Goal: Book appointment/travel/reservation

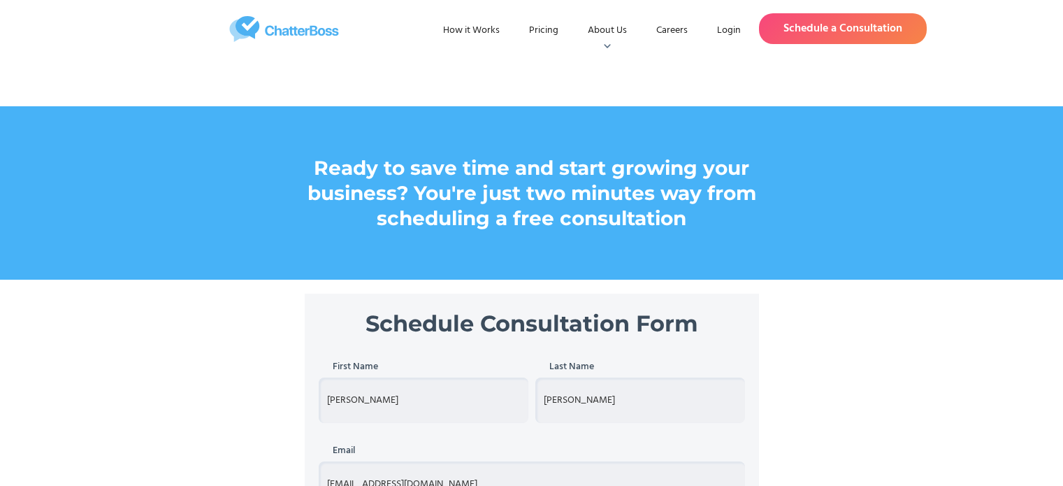
select select "entrepreneur"
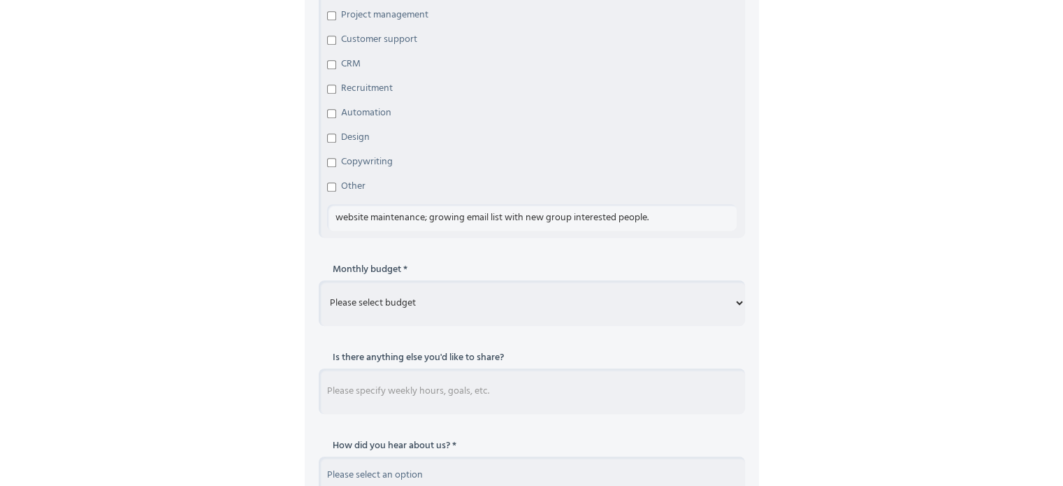
scroll to position [872, 0]
type input "website maintenance; growing email list with new group interested people."
click at [736, 298] on select "Please select budget Under $700 $700 - $1500 $1500 - $3000 $3000+" at bounding box center [532, 302] width 426 height 45
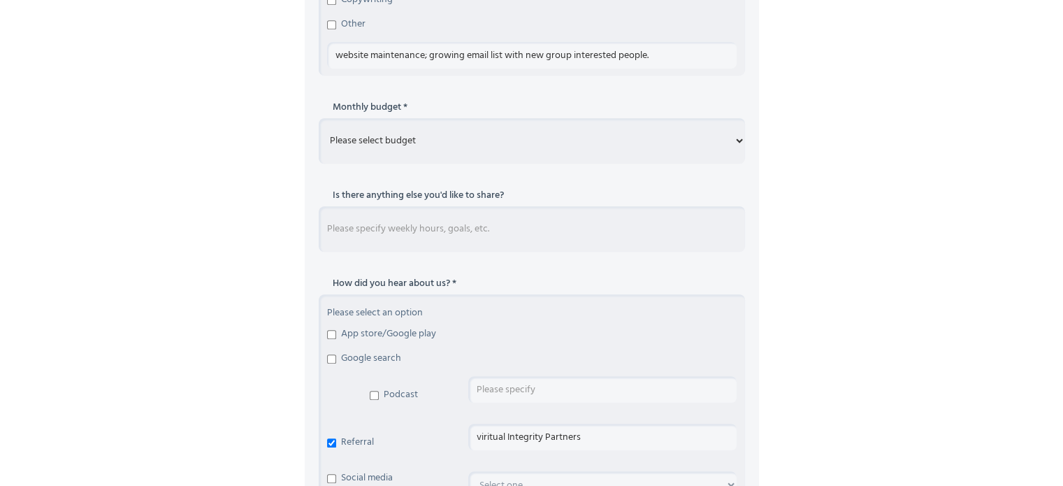
scroll to position [1081, 0]
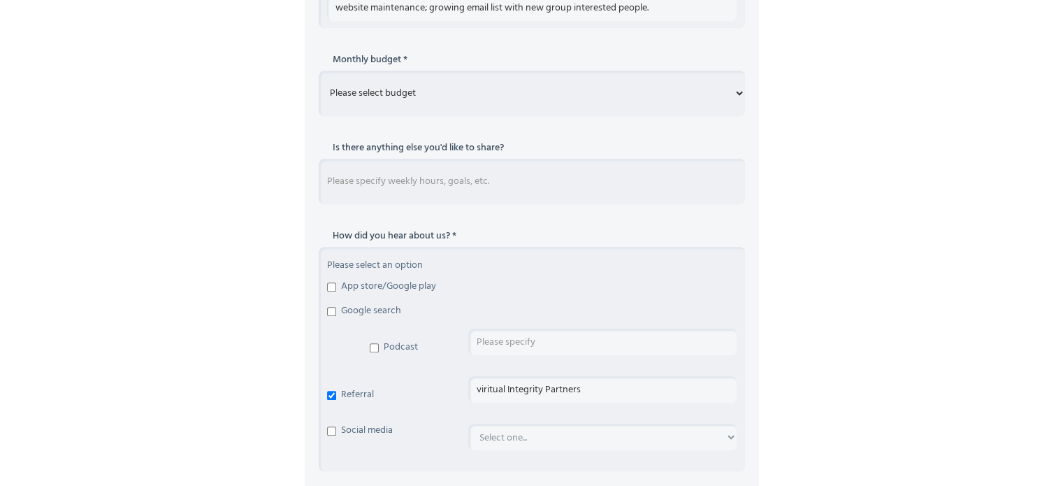
click at [476, 388] on input "viritual Integrity Partners" at bounding box center [602, 389] width 268 height 27
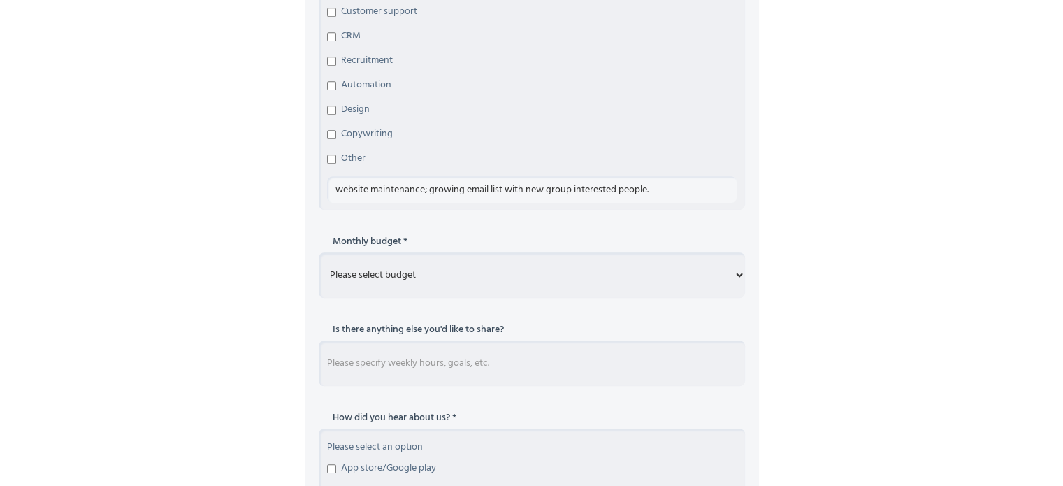
scroll to position [872, 0]
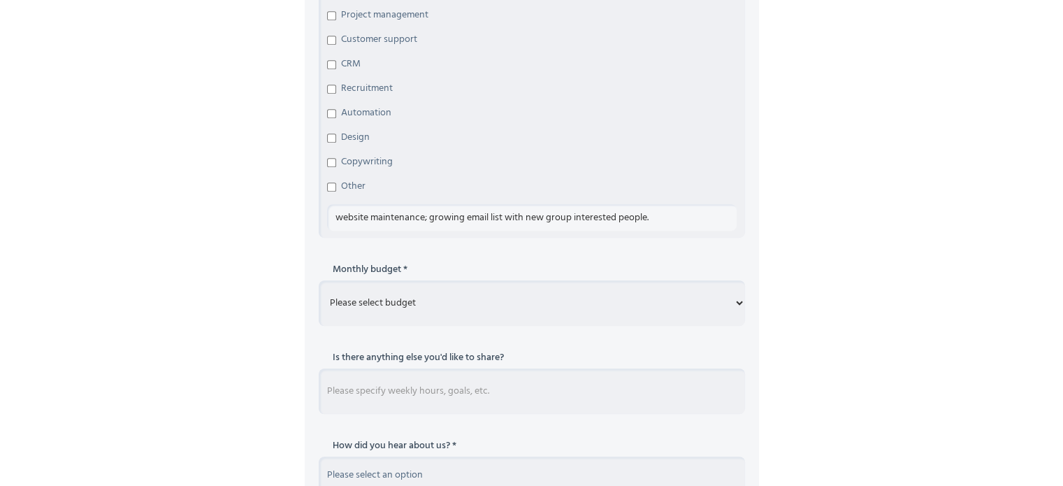
type input "Viritual Integrity Partners"
click at [649, 218] on input "website maintenance; growing email list with new group interested people." at bounding box center [531, 217] width 409 height 27
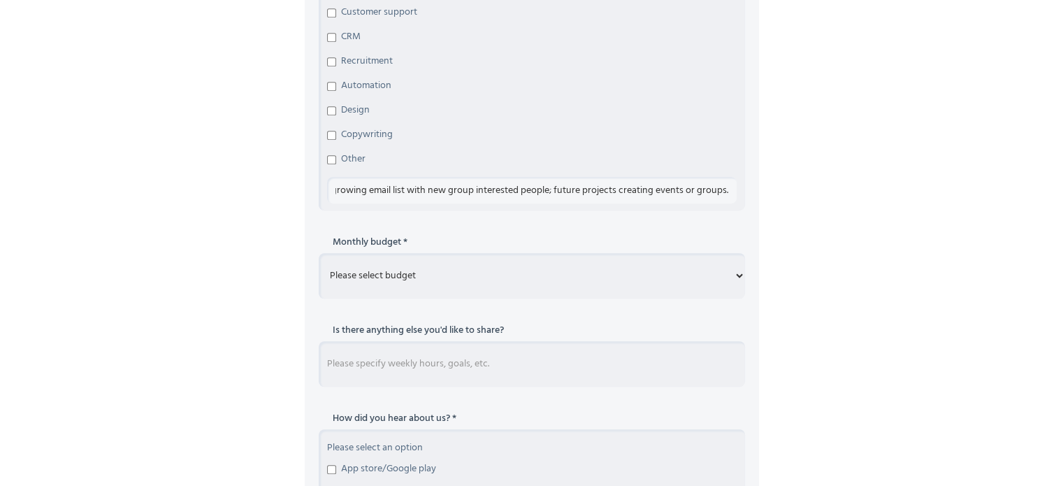
scroll to position [942, 0]
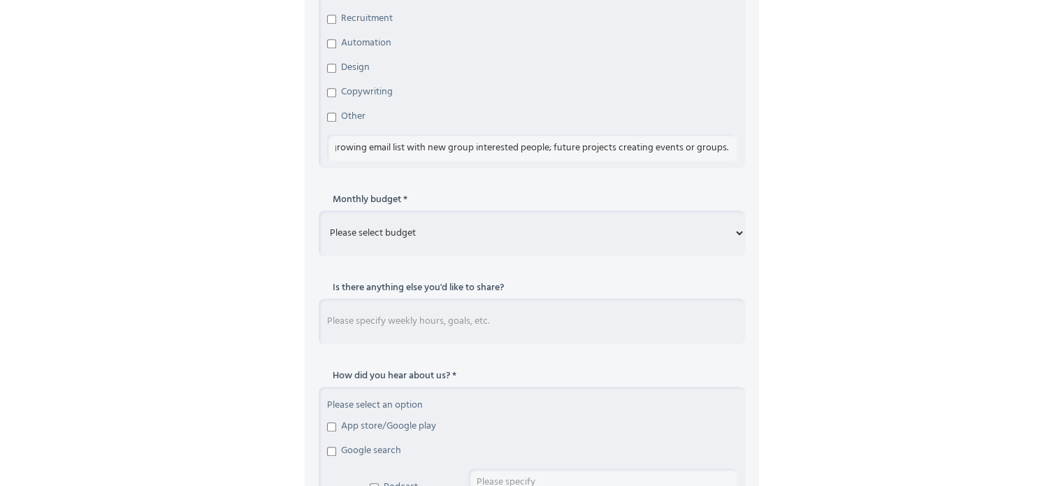
type input "website maintenance; growing email list with new group interested people; futur…"
click at [455, 324] on input "Schedule Consultation Form" at bounding box center [532, 320] width 426 height 45
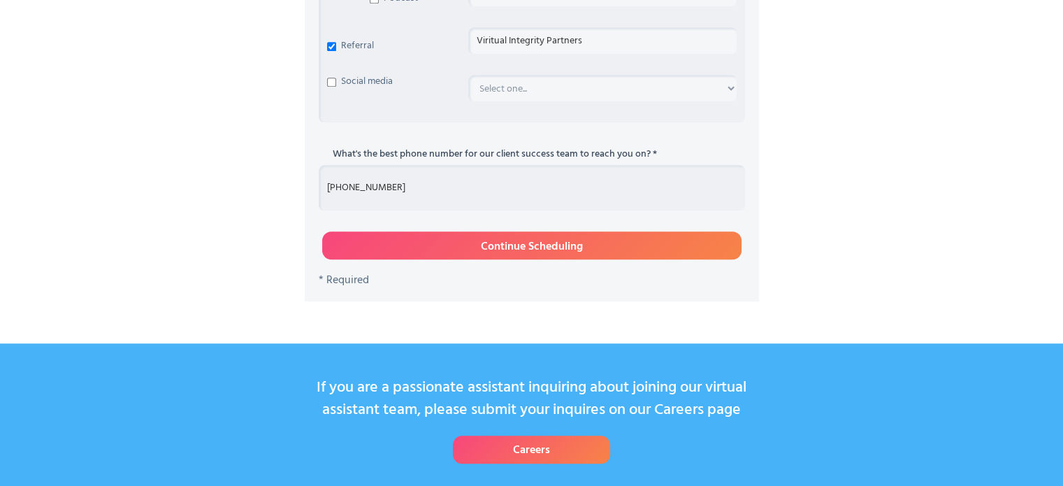
scroll to position [1431, 0]
type input "Not compleletly clear as things will develop."
click at [480, 247] on input "Continue Scheduling" at bounding box center [531, 245] width 419 height 28
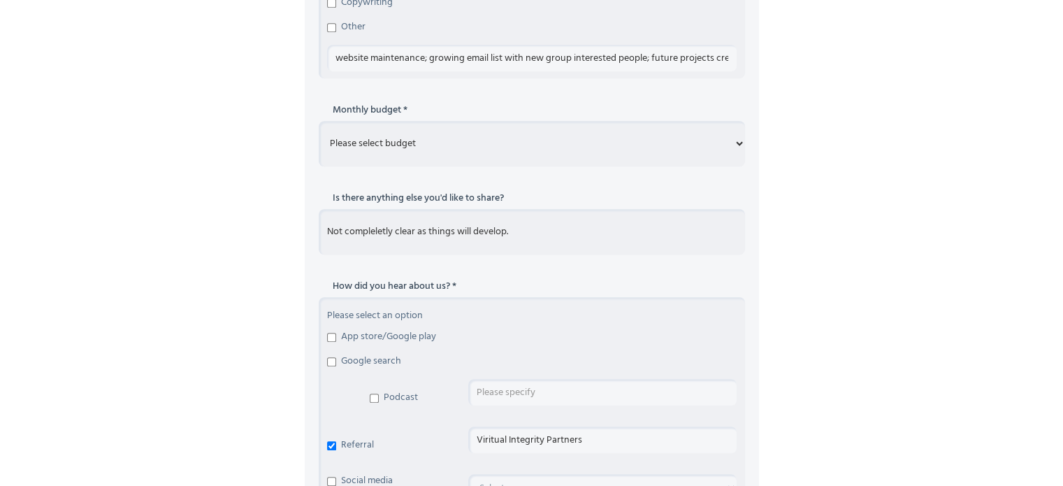
scroll to position [1012, 0]
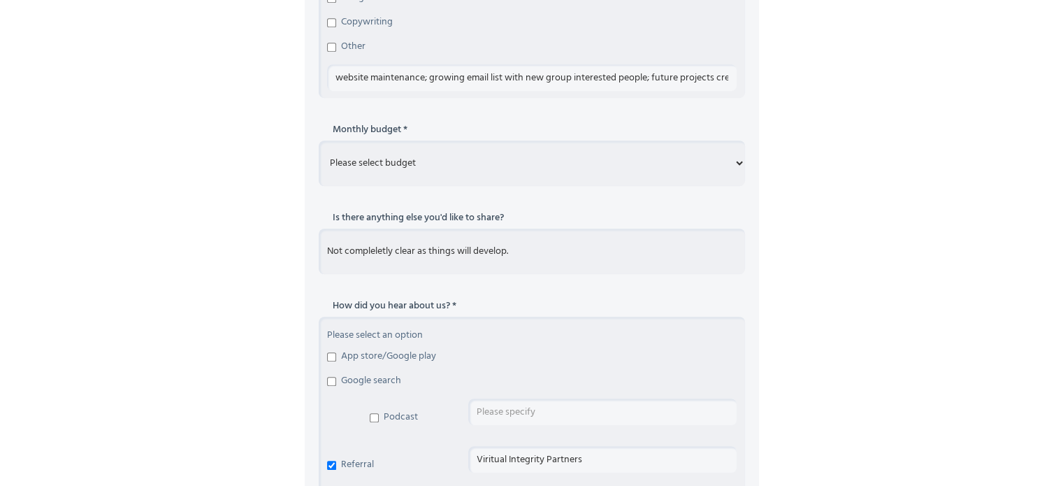
click at [738, 161] on select "Please select budget Under $700 $700 - $1500 $1500 - $3000 $3000+" at bounding box center [532, 162] width 426 height 45
select select "Under $700"
click at [319, 140] on select "Please select budget Under $700 $700 - $1500 $1500 - $3000 $3000+" at bounding box center [532, 162] width 426 height 45
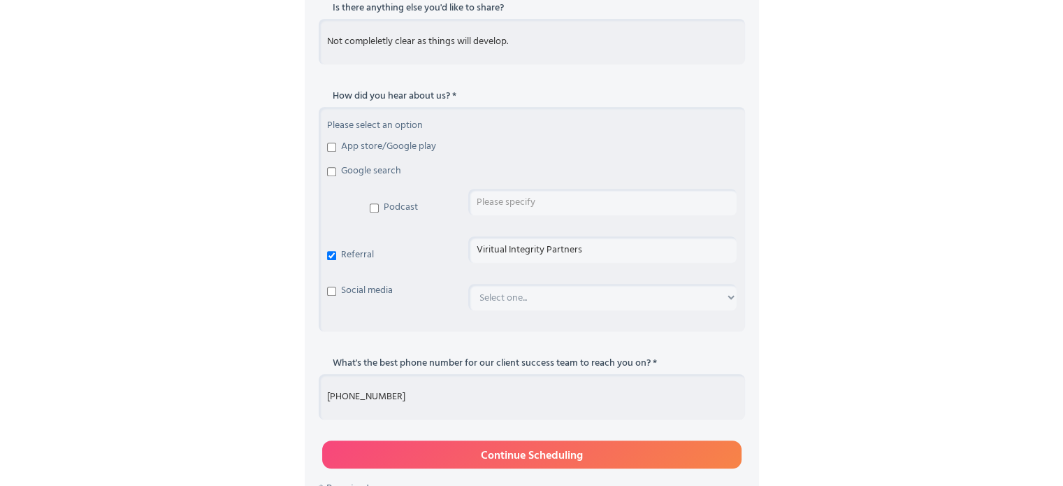
scroll to position [1431, 0]
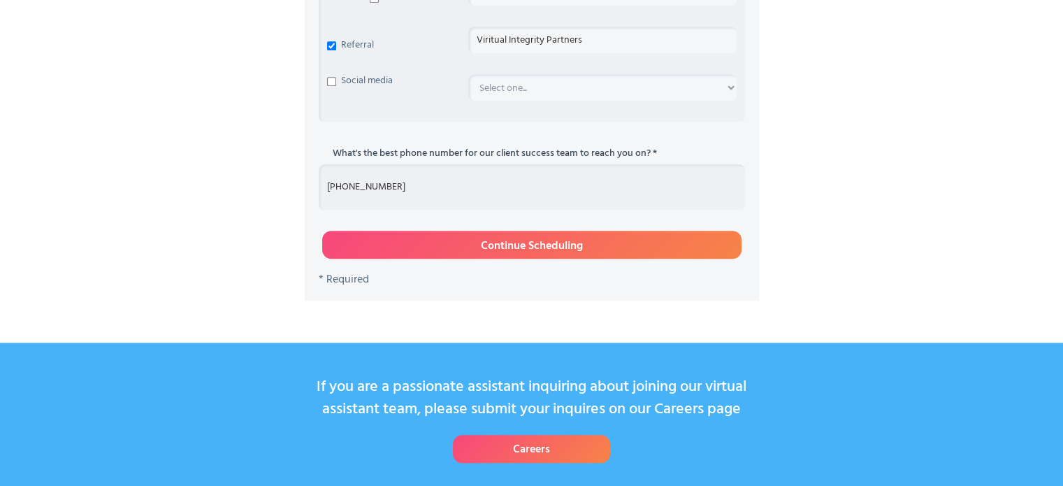
click at [527, 243] on input "Continue Scheduling" at bounding box center [531, 245] width 419 height 28
type input "Please wait..."
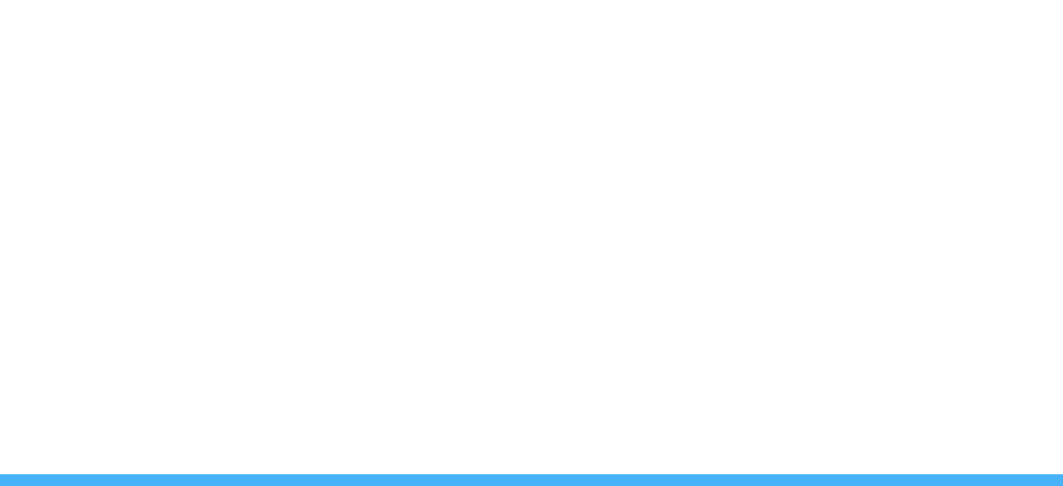
scroll to position [467, 0]
